Goal: Task Accomplishment & Management: Use online tool/utility

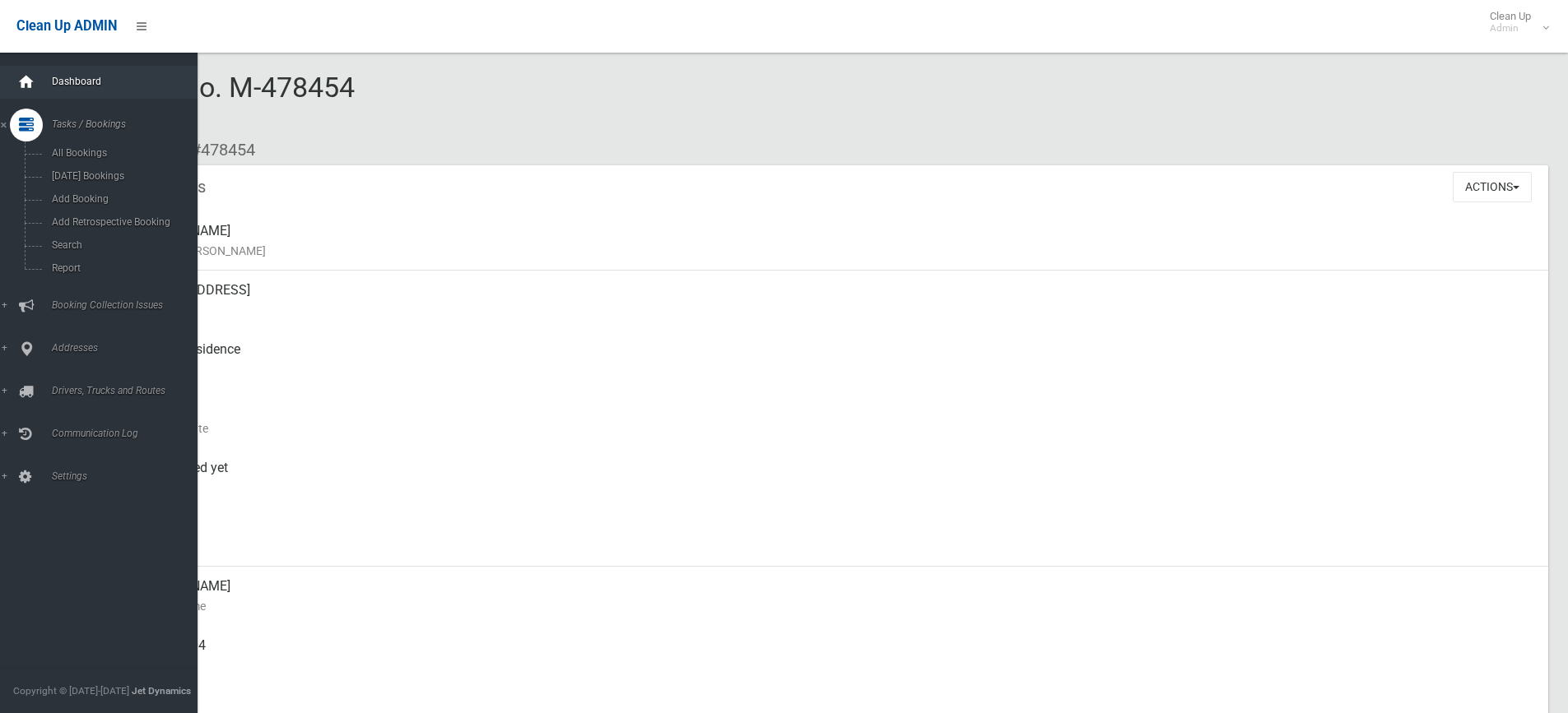
click at [26, 79] on icon at bounding box center [26, 82] width 19 height 33
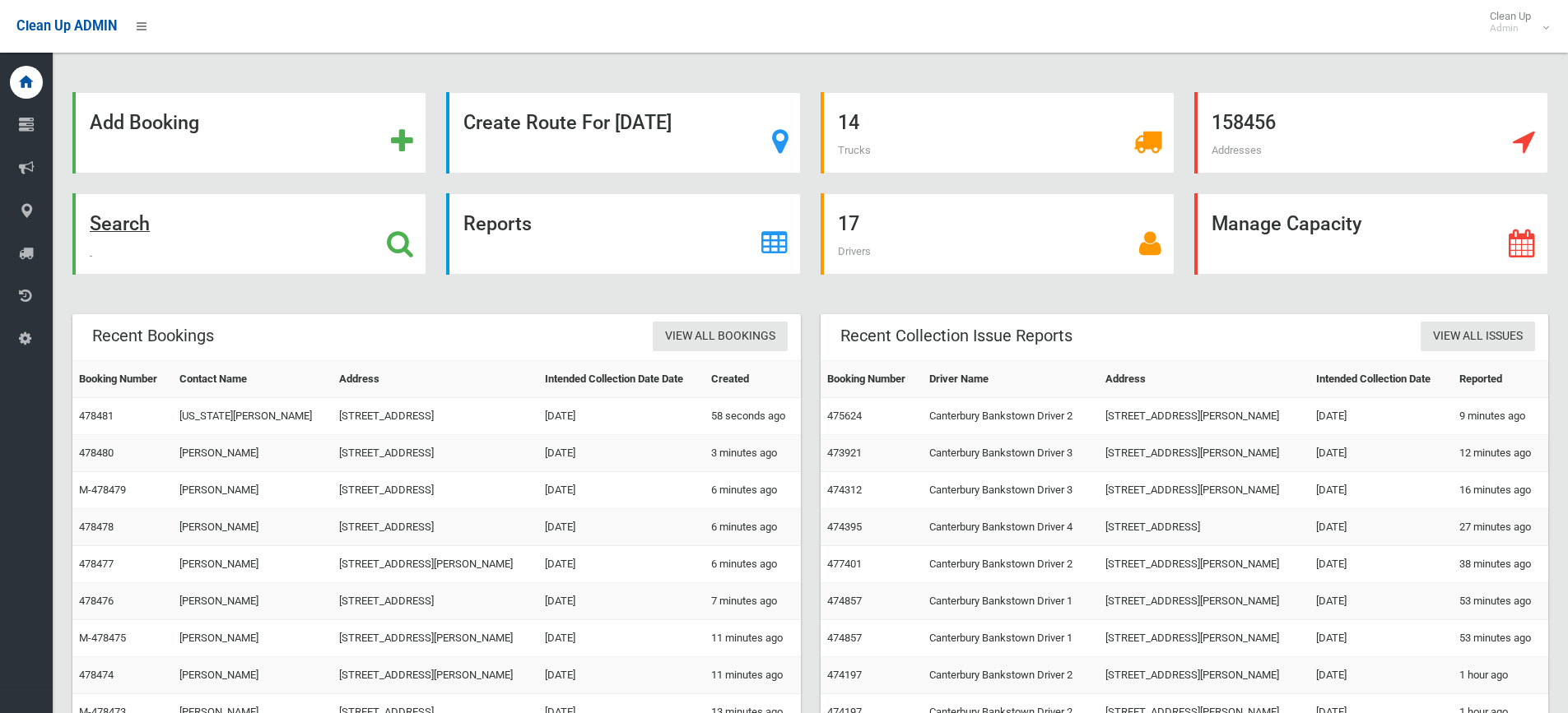
click at [128, 225] on strong "Search" at bounding box center [120, 223] width 60 height 23
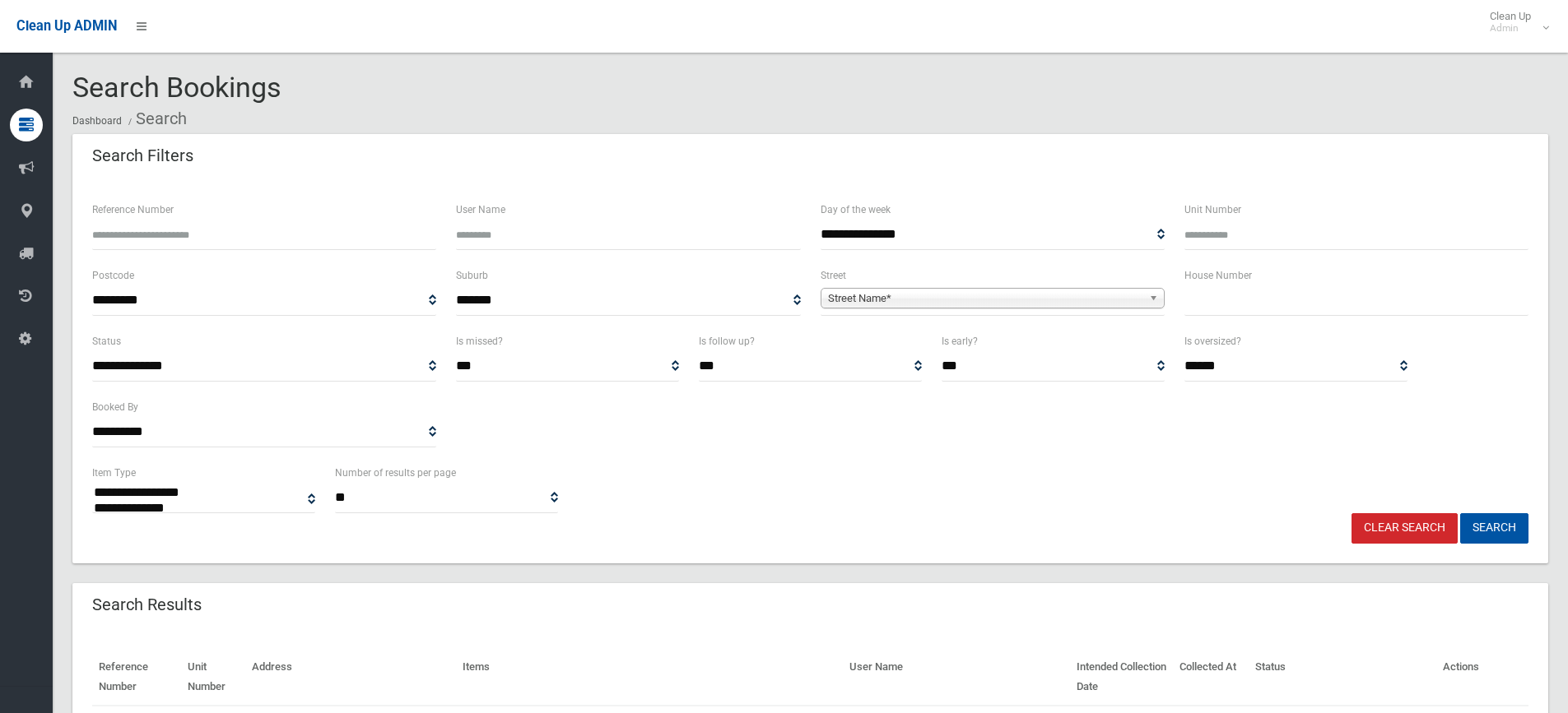
select select
click at [1211, 300] on input "text" at bounding box center [1356, 300] width 344 height 30
type input "**"
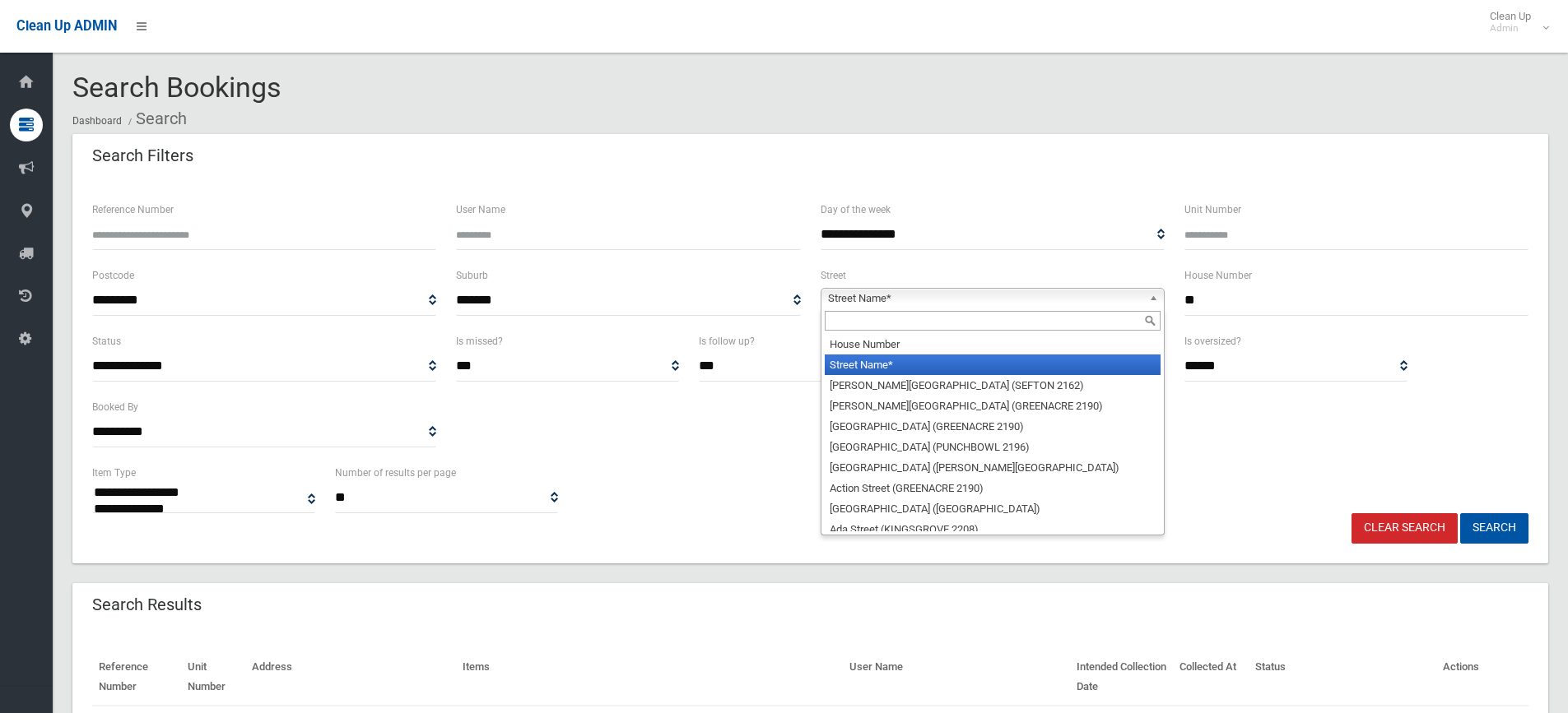
click at [866, 302] on span "Street Name*" at bounding box center [985, 298] width 314 height 19
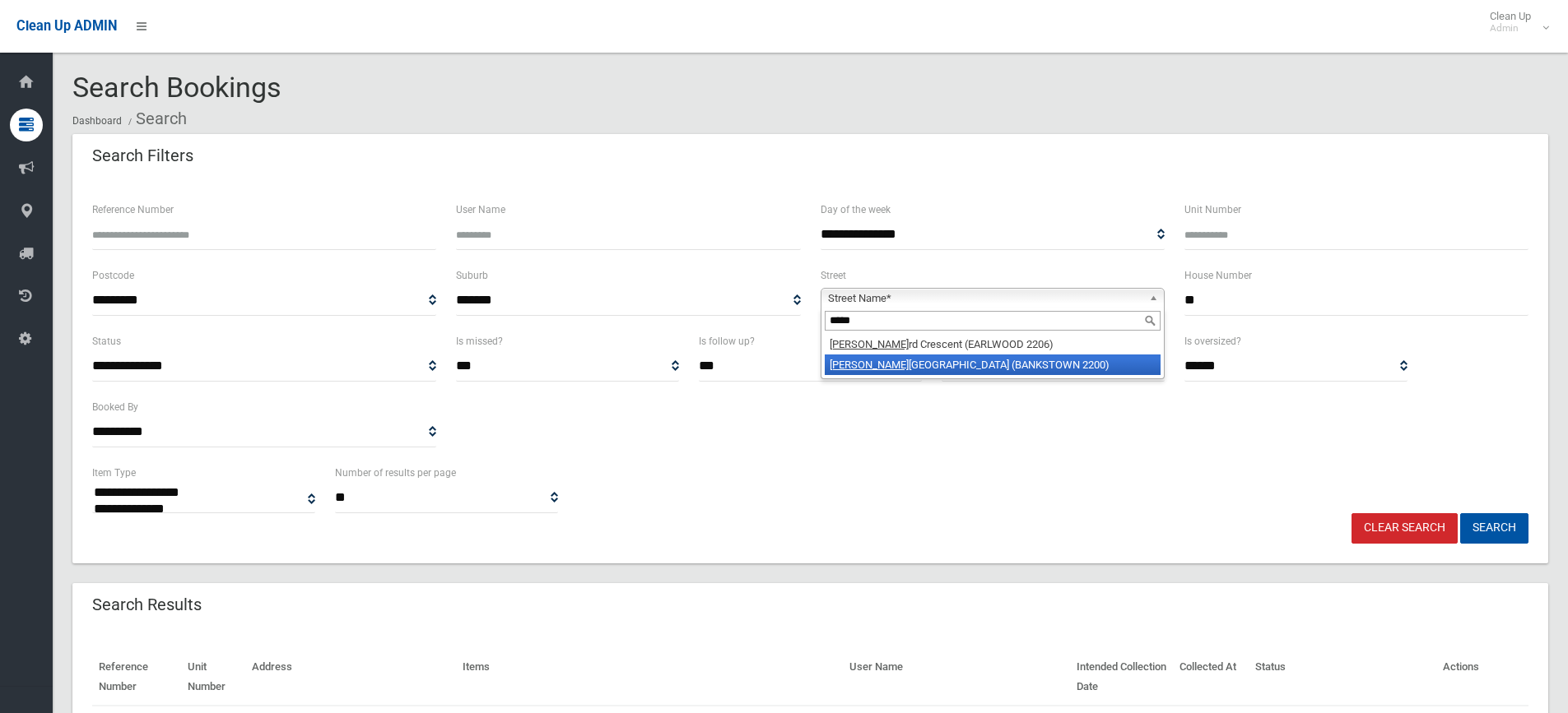
type input "*****"
click at [842, 364] on em "[PERSON_NAME]" at bounding box center [869, 364] width 79 height 12
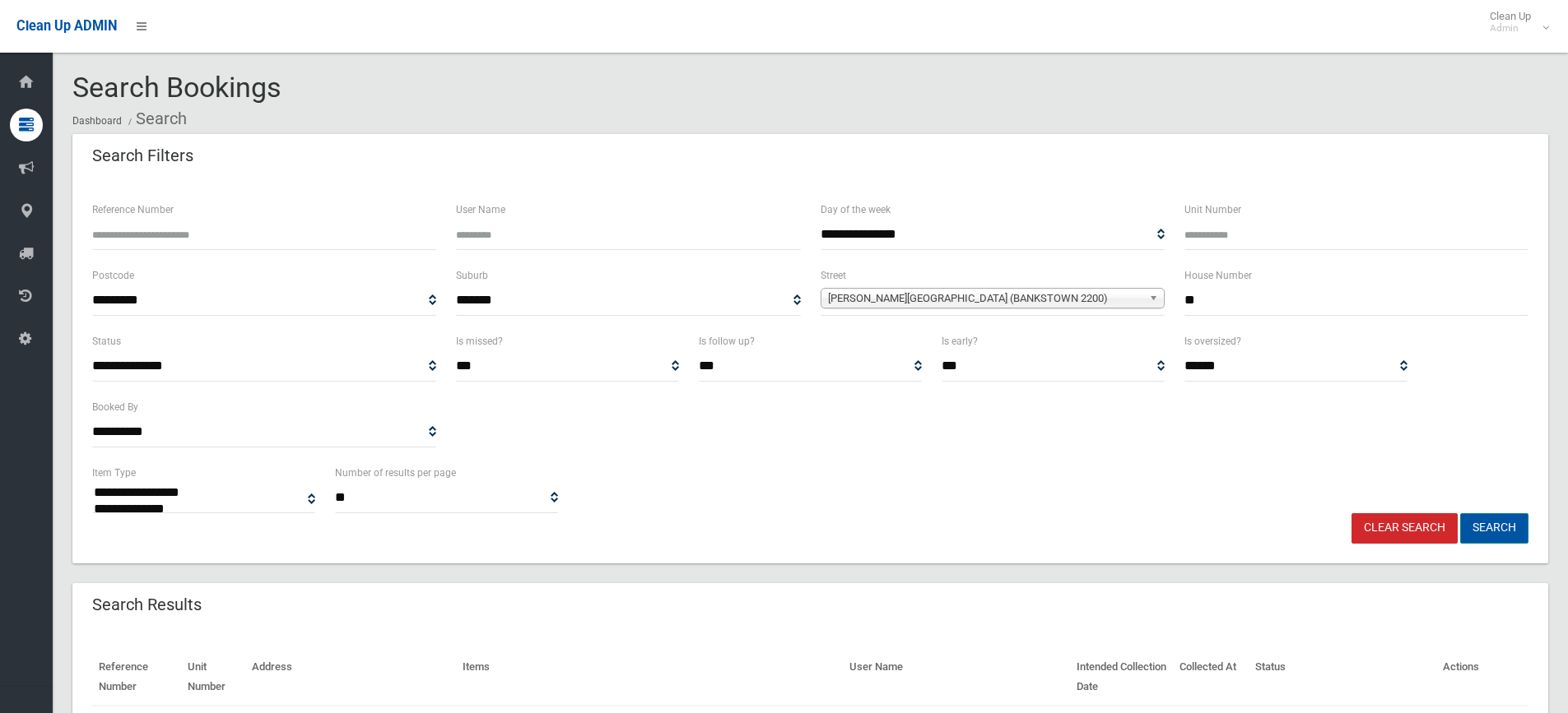
click at [1486, 522] on button "Search" at bounding box center [1494, 529] width 68 height 30
select select
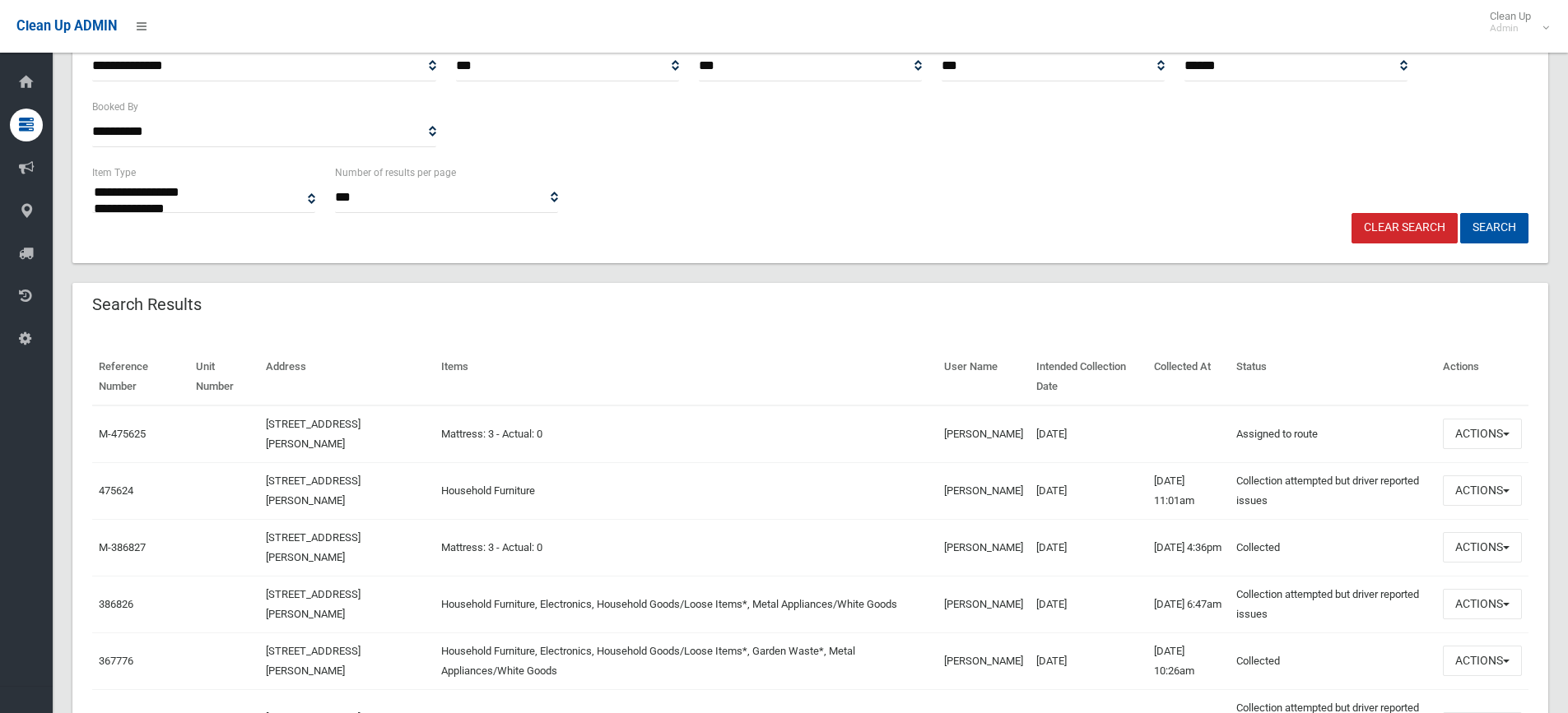
scroll to position [329, 0]
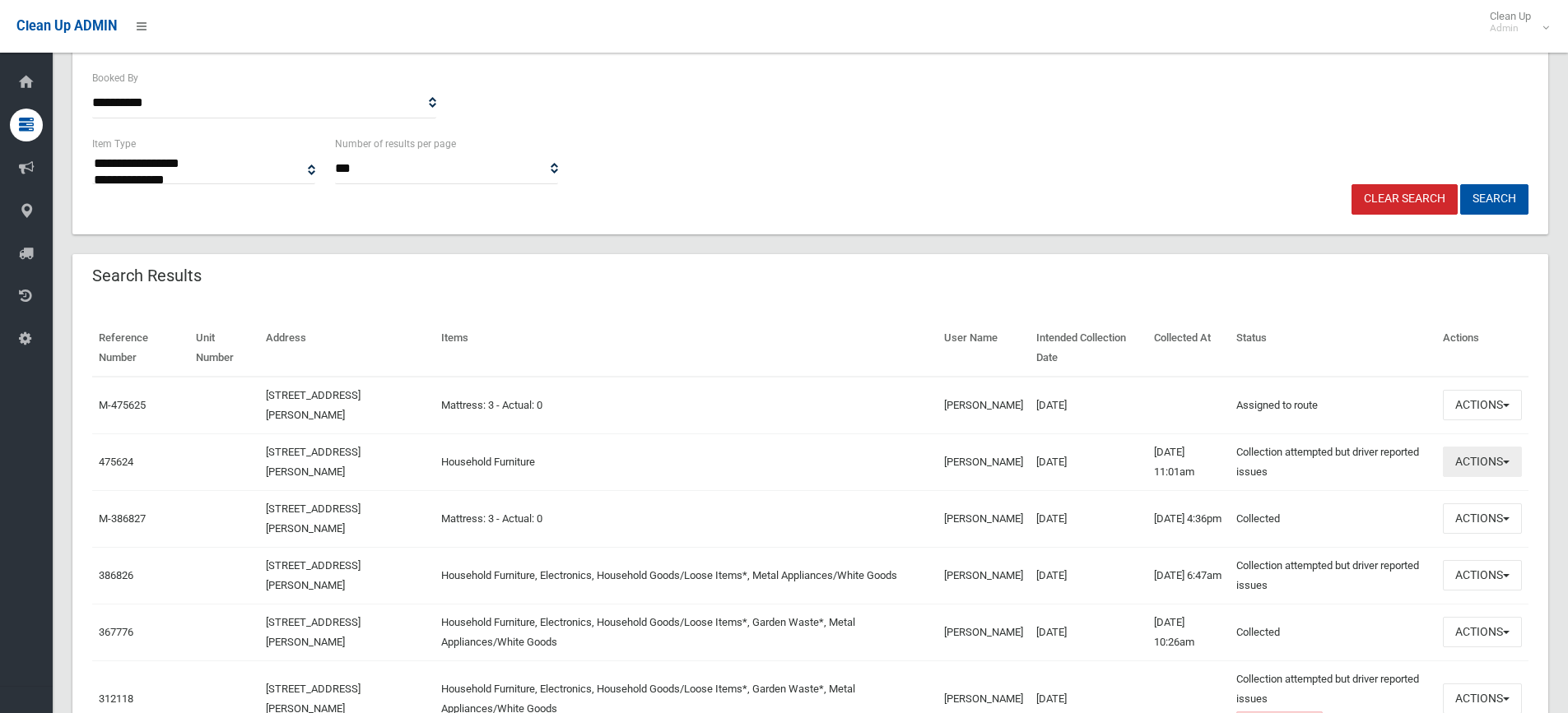
click at [1504, 462] on span "button" at bounding box center [1505, 462] width 6 height 4
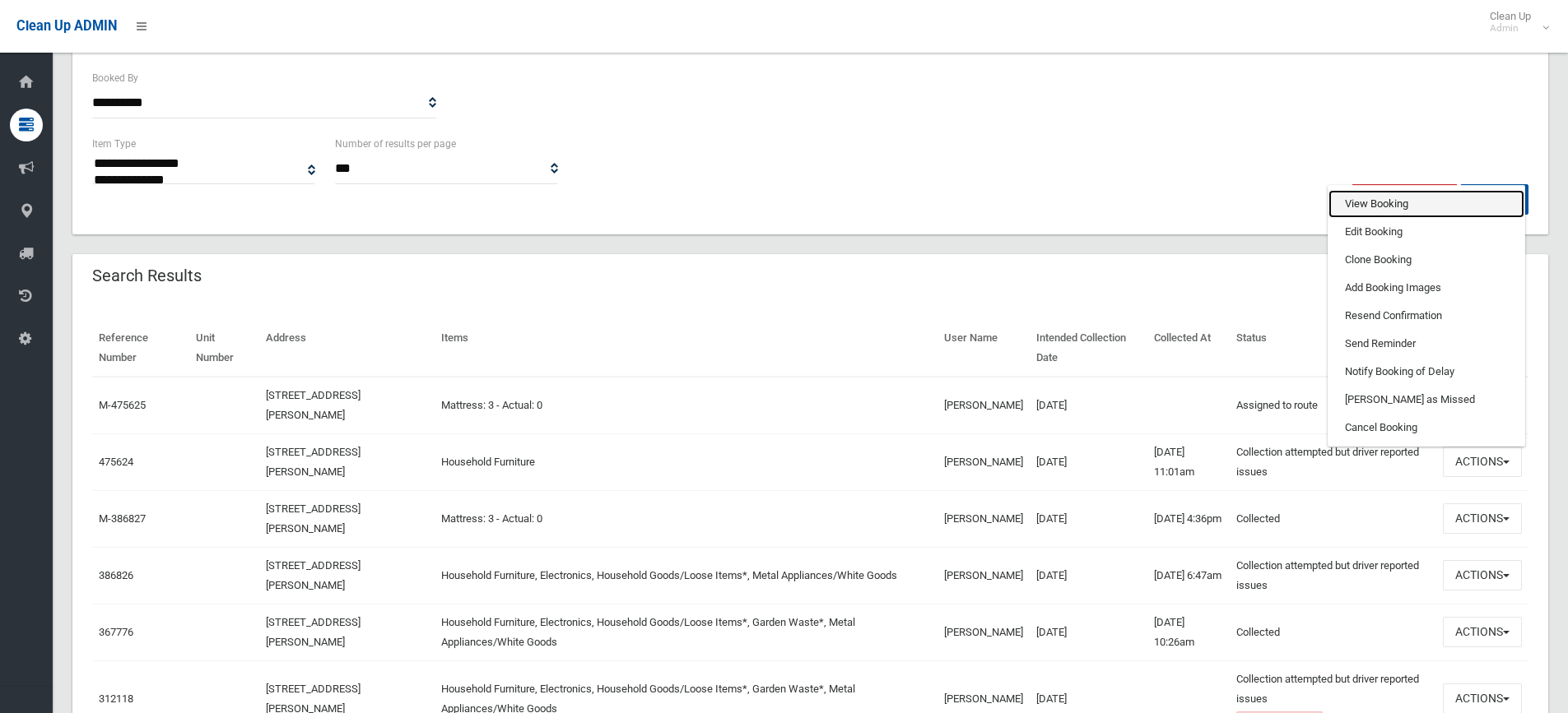
click at [1386, 203] on link "View Booking" at bounding box center [1426, 204] width 196 height 28
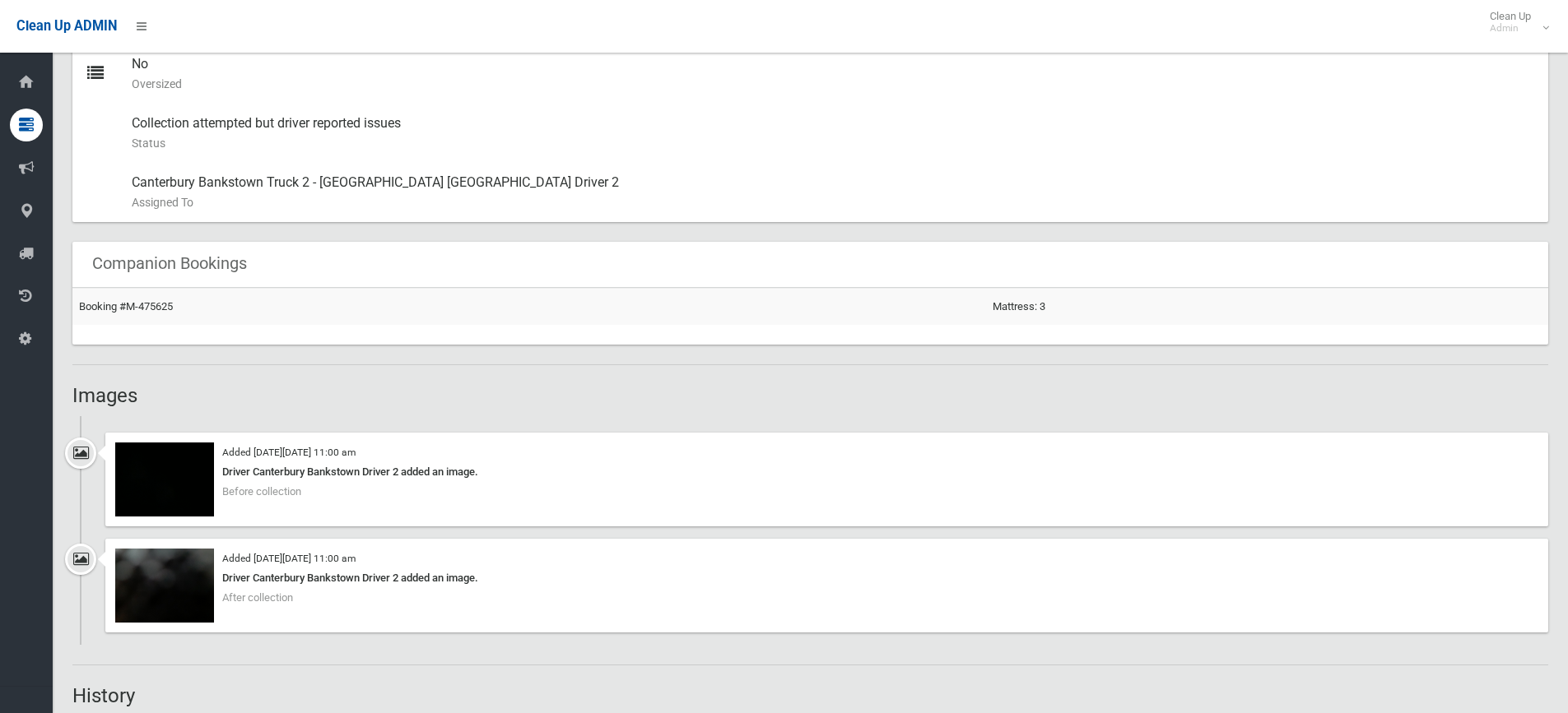
scroll to position [822, 0]
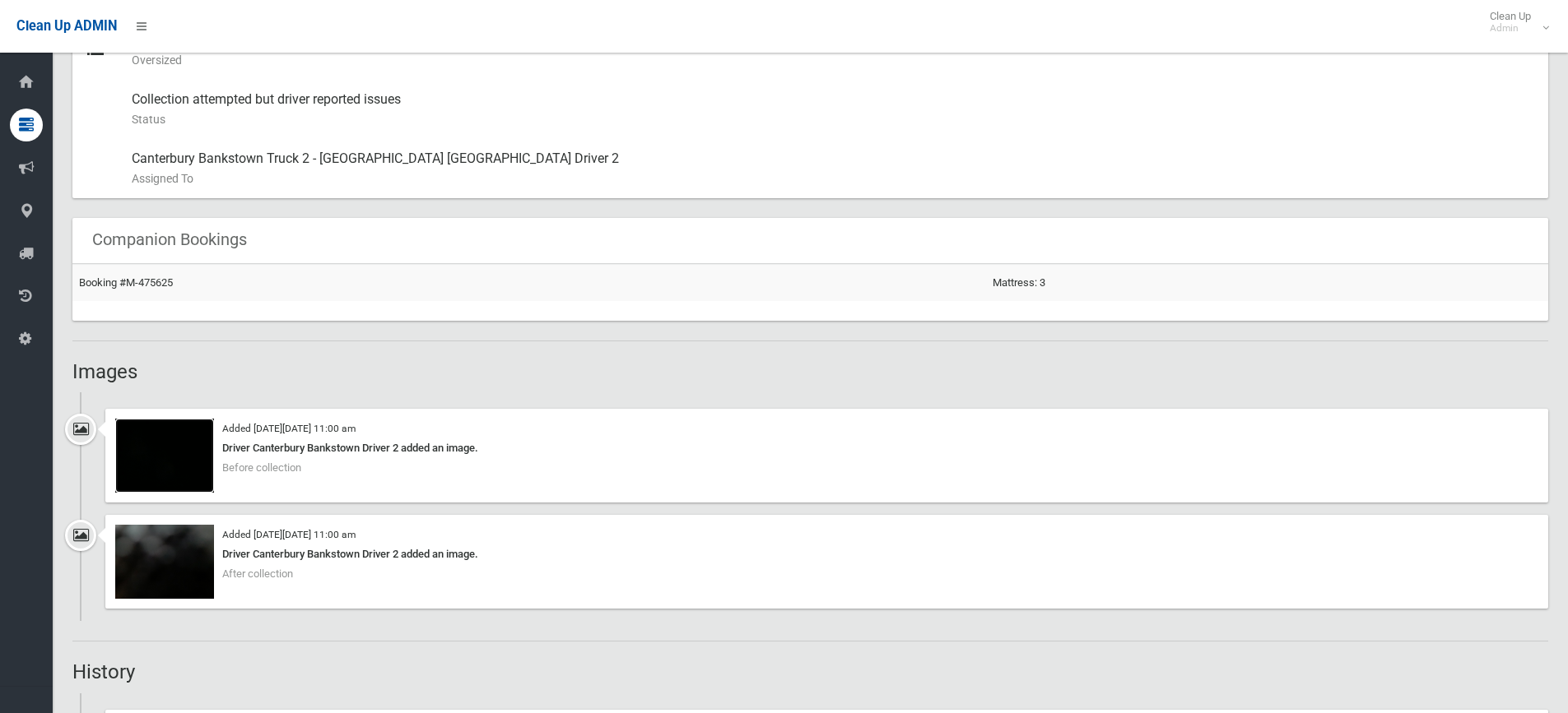
click at [200, 435] on img at bounding box center [164, 455] width 99 height 74
click at [200, 541] on img at bounding box center [164, 562] width 99 height 74
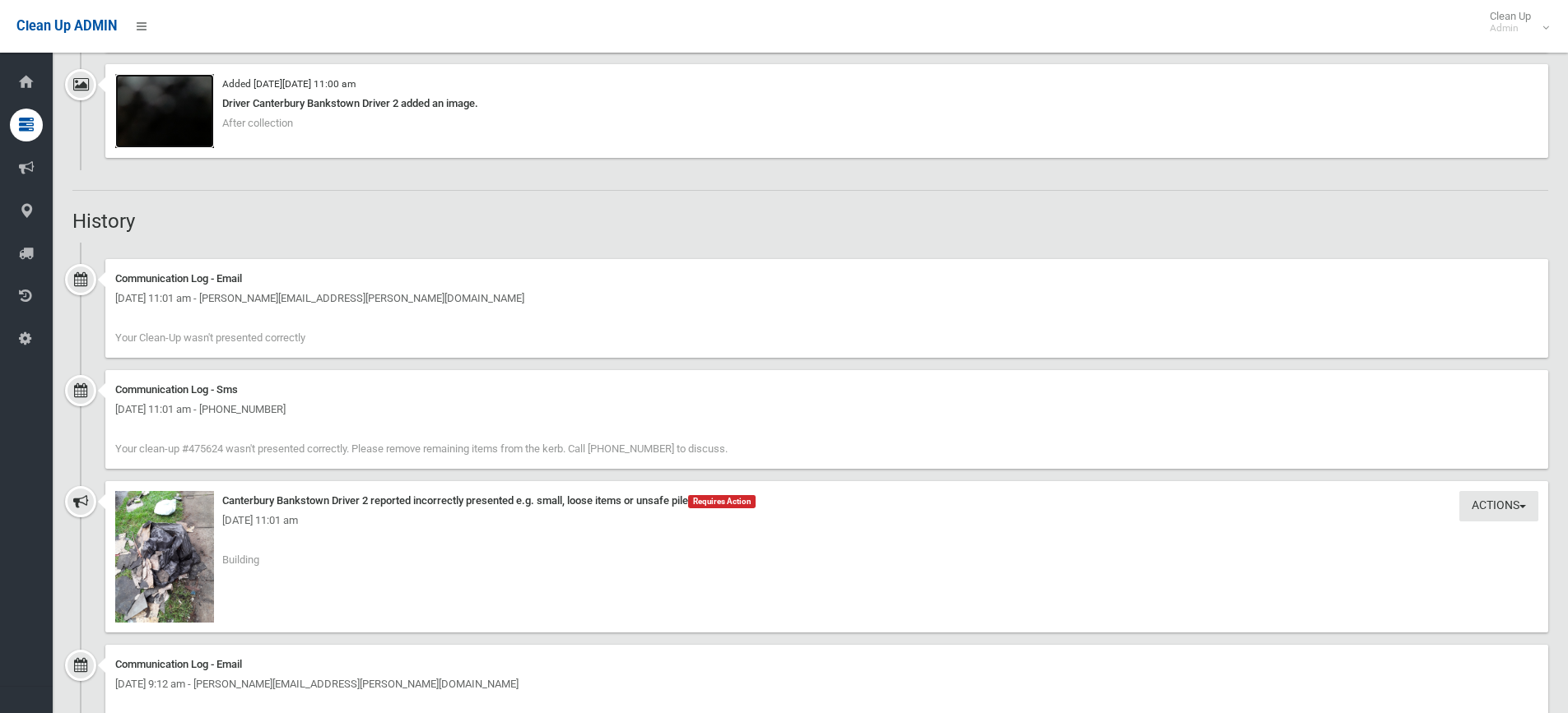
scroll to position [1399, 0]
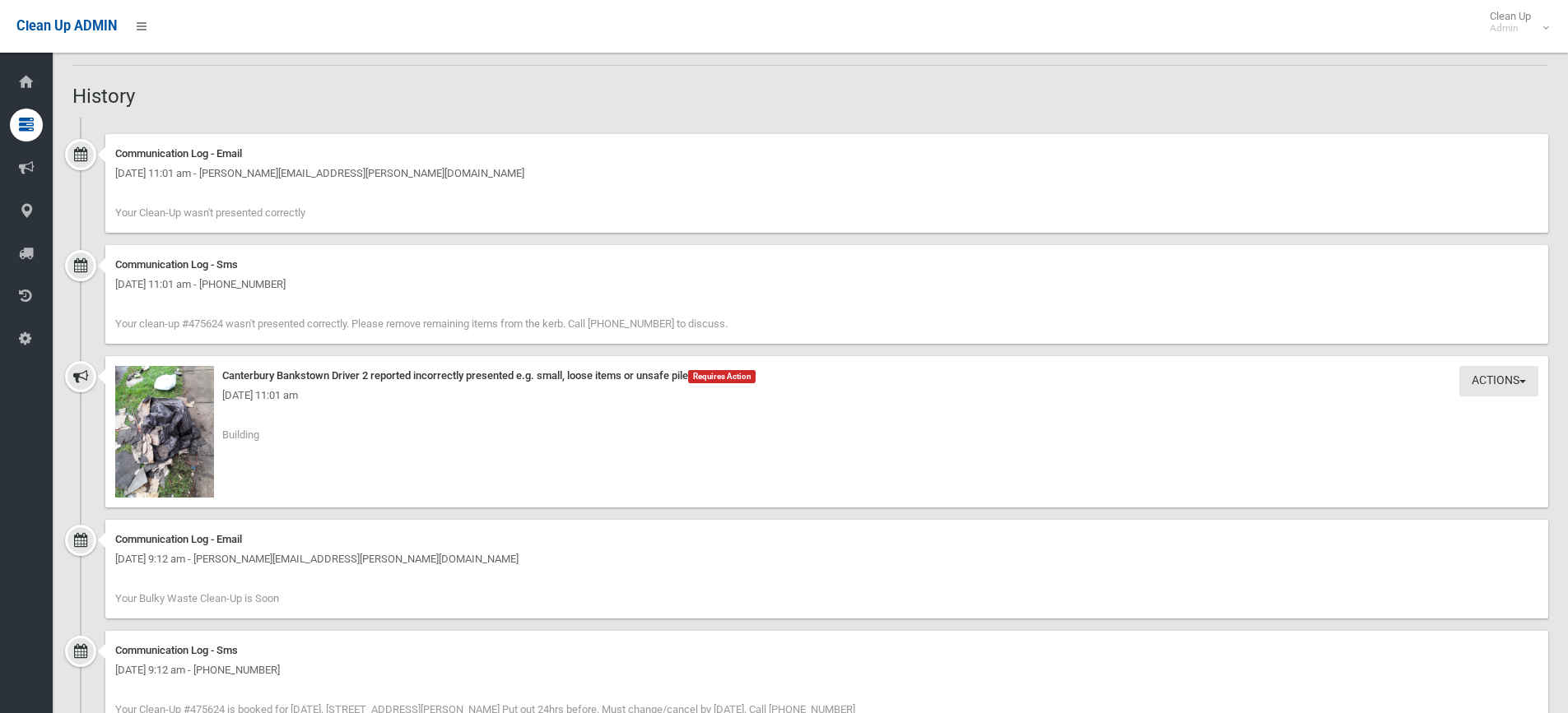
click at [188, 390] on div "Monday 11th August 2025 - 11:01 am" at bounding box center [826, 395] width 1423 height 19
click at [176, 440] on img at bounding box center [164, 432] width 99 height 131
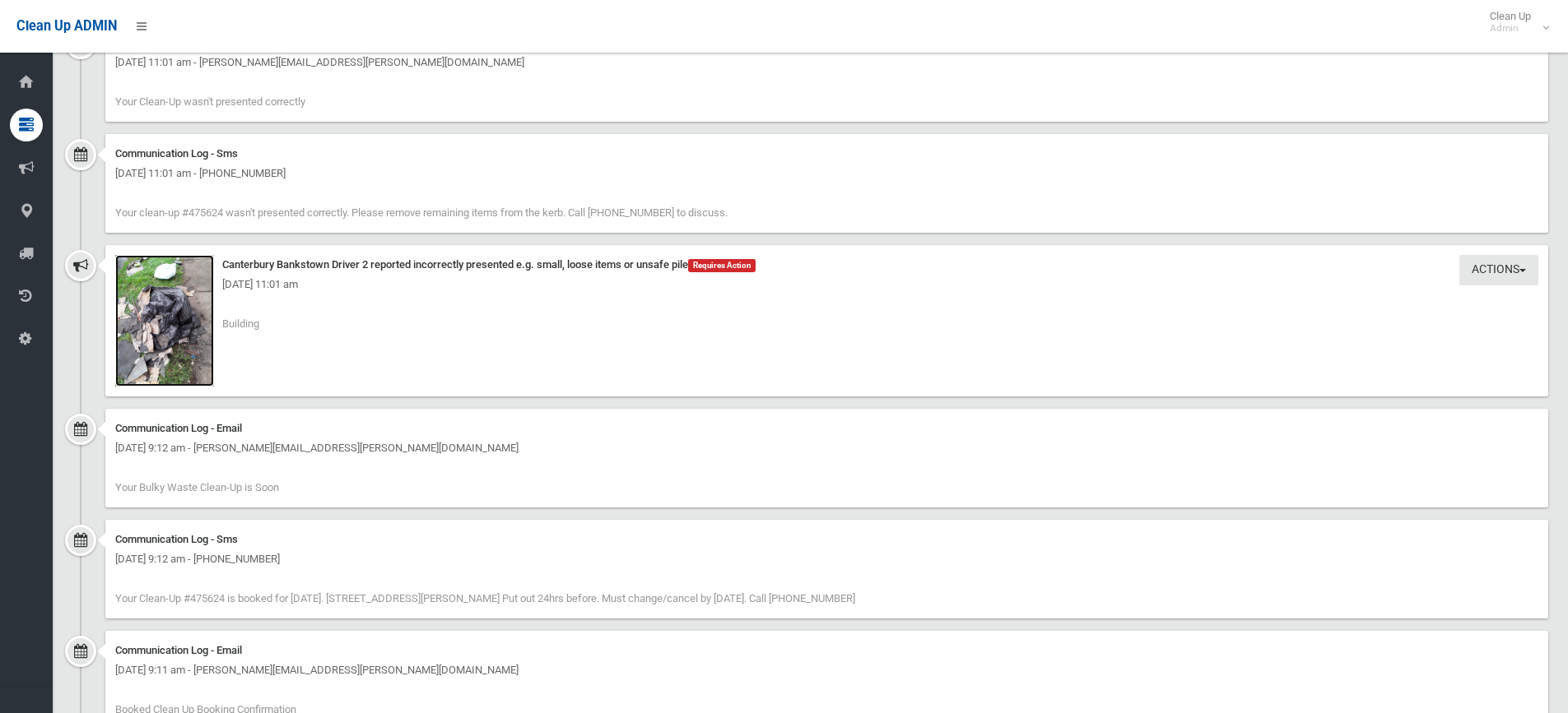
scroll to position [1481, 0]
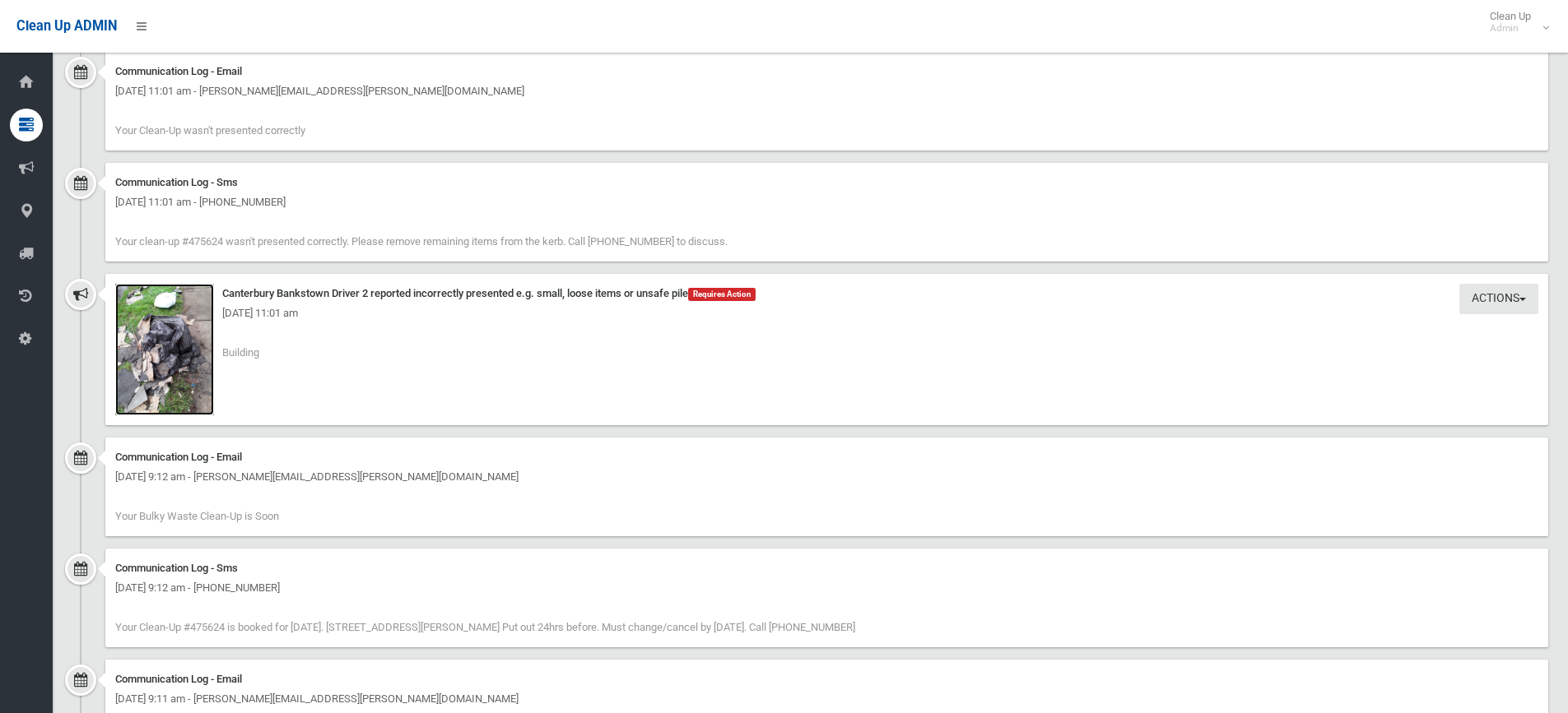
click at [187, 348] on img at bounding box center [164, 349] width 99 height 131
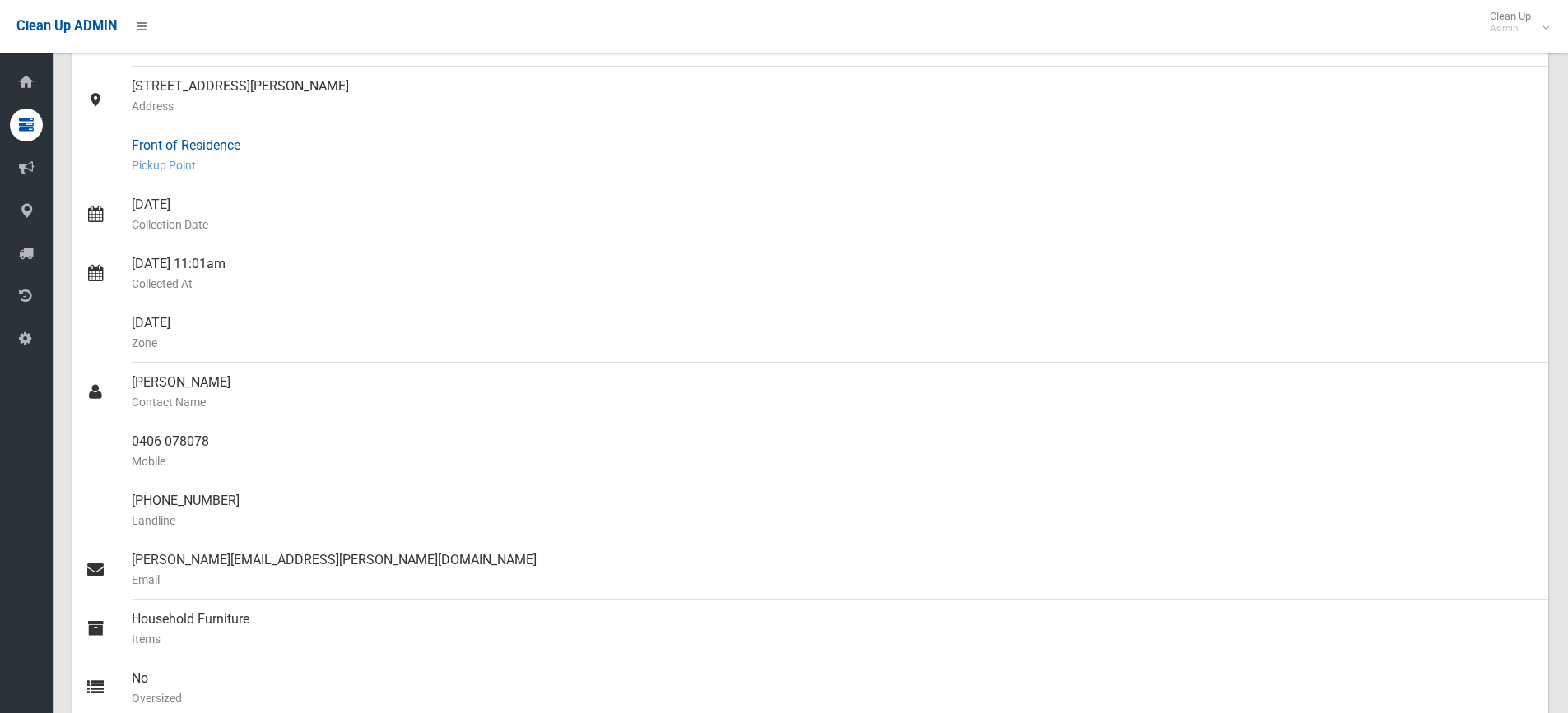
scroll to position [0, 0]
